Goal: Information Seeking & Learning: Learn about a topic

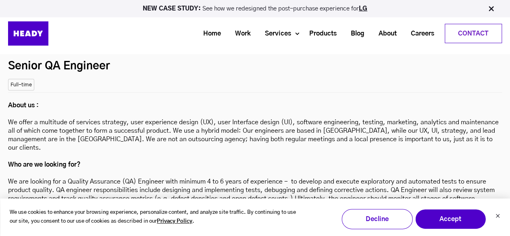
click at [399, 179] on p "About us : We offer a multitude of services strategy, user experience design (U…" at bounding box center [255, 177] width 494 height 152
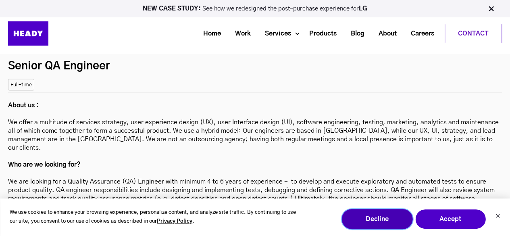
click at [384, 220] on button "Decline" at bounding box center [376, 219] width 71 height 20
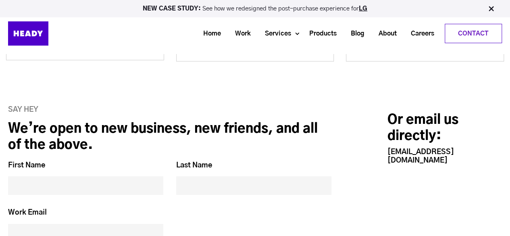
scroll to position [3725, 0]
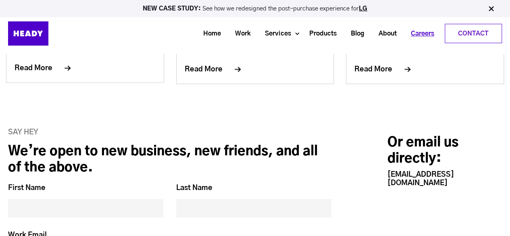
click at [423, 31] on link "Careers" at bounding box center [419, 33] width 37 height 15
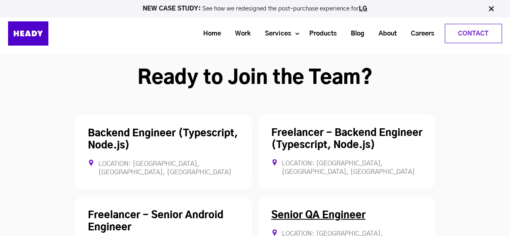
click at [293, 210] on link "Senior QA Engineer" at bounding box center [318, 215] width 94 height 10
